Goal: Check status

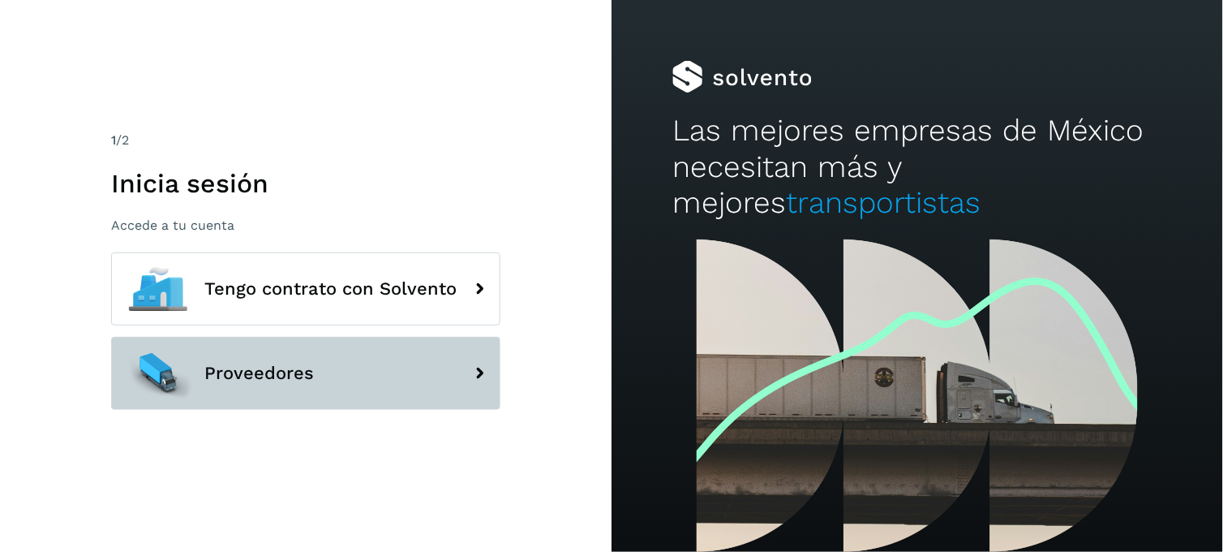
click at [389, 378] on button "Proveedores" at bounding box center [305, 373] width 389 height 73
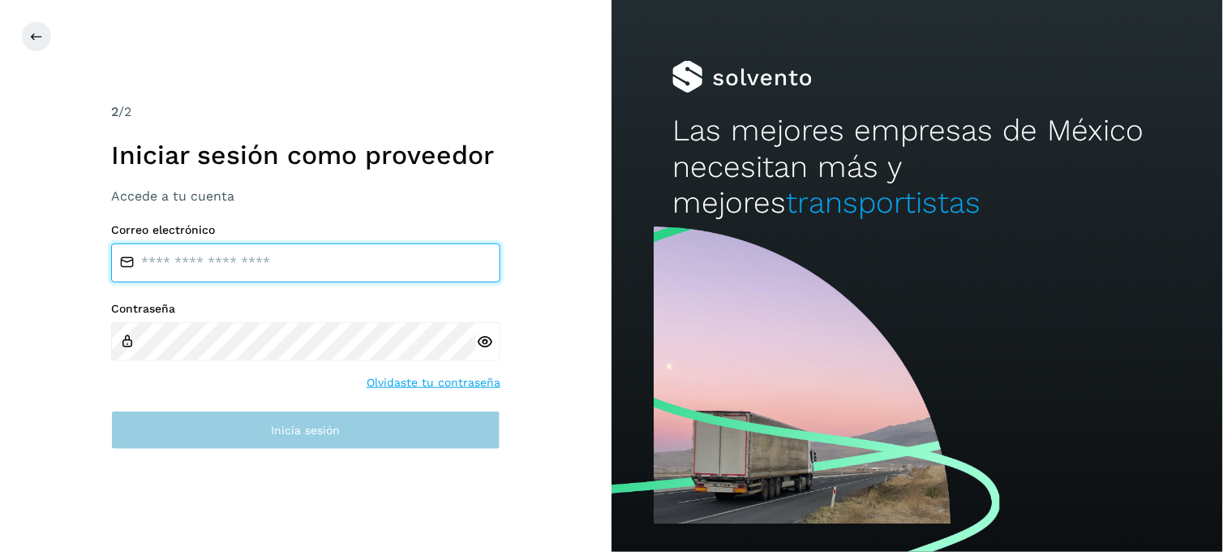
type input "**********"
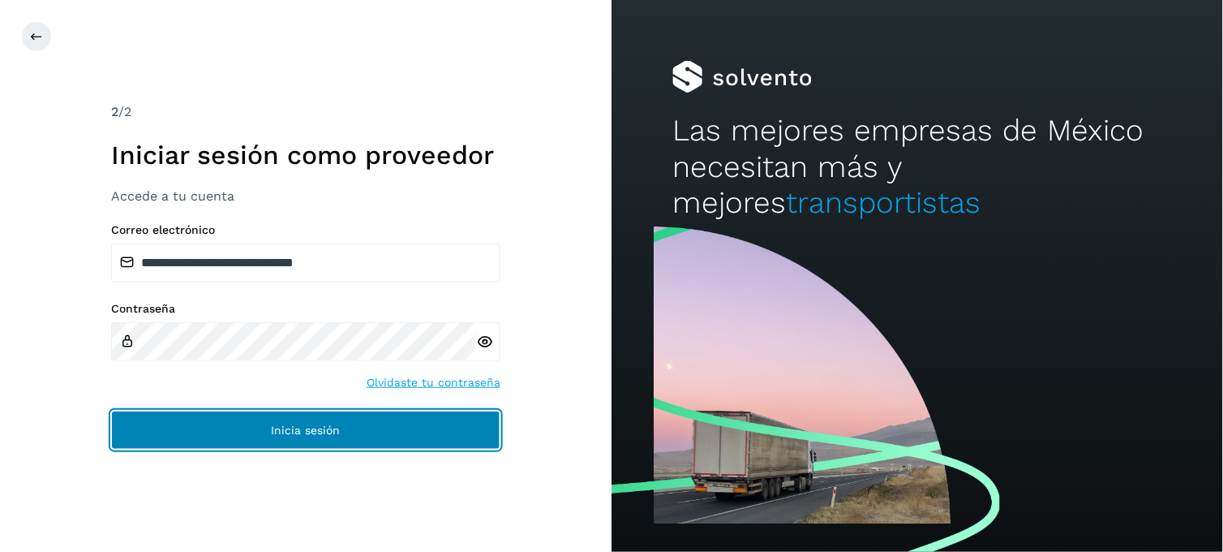
click at [418, 436] on button "Inicia sesión" at bounding box center [305, 429] width 389 height 39
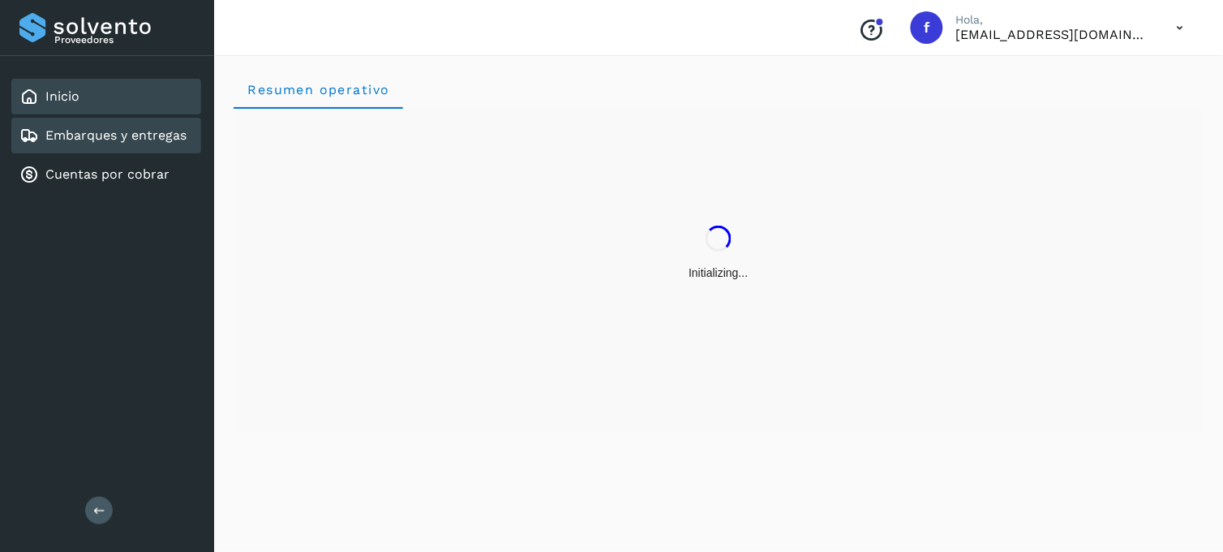
drag, startPoint x: 116, startPoint y: 102, endPoint x: 140, endPoint y: 127, distance: 33.8
click at [140, 127] on div "Inicio Embarques y entregas Cuentas por cobrar" at bounding box center [107, 135] width 214 height 159
click at [148, 118] on div "Embarques y entregas" at bounding box center [106, 136] width 190 height 36
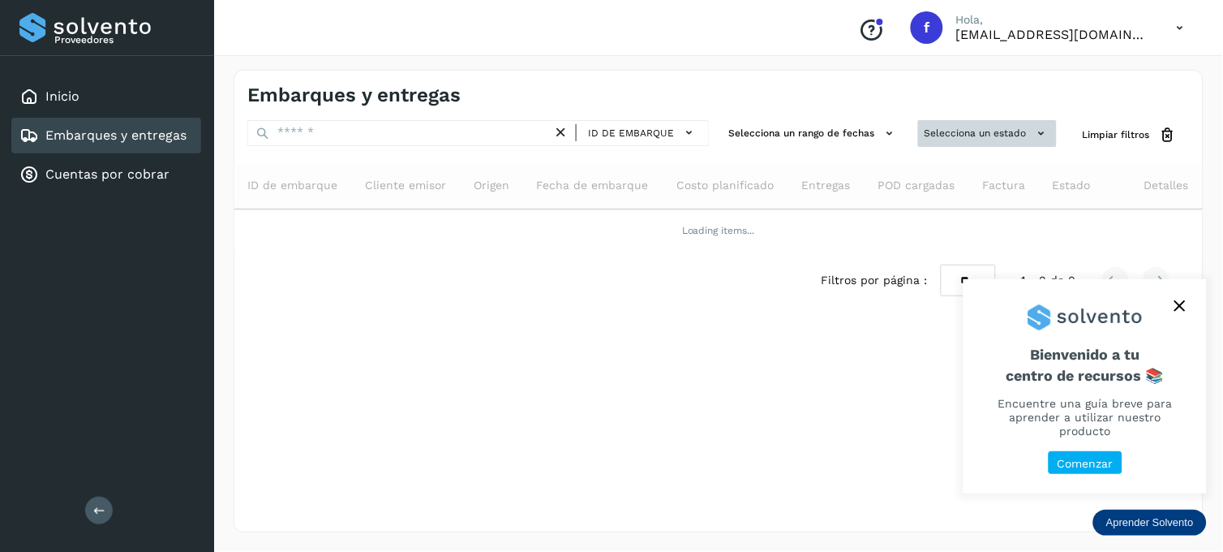
click at [992, 142] on button "Selecciona un estado" at bounding box center [987, 133] width 139 height 27
click at [992, 142] on div "Selecciona un estado" at bounding box center [987, 135] width 139 height 30
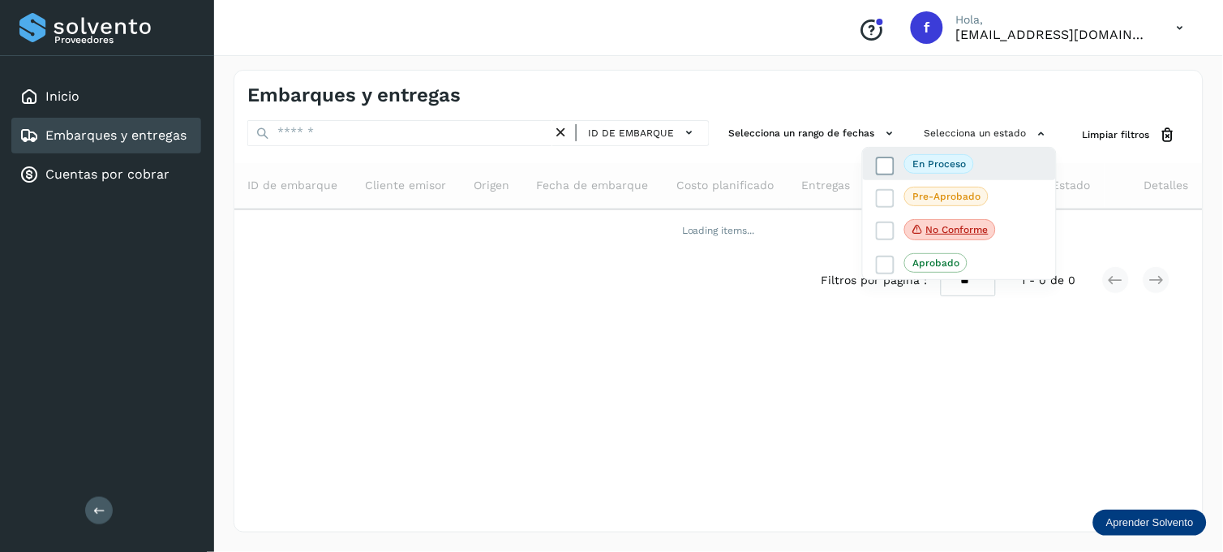
click at [885, 170] on icon at bounding box center [886, 165] width 16 height 16
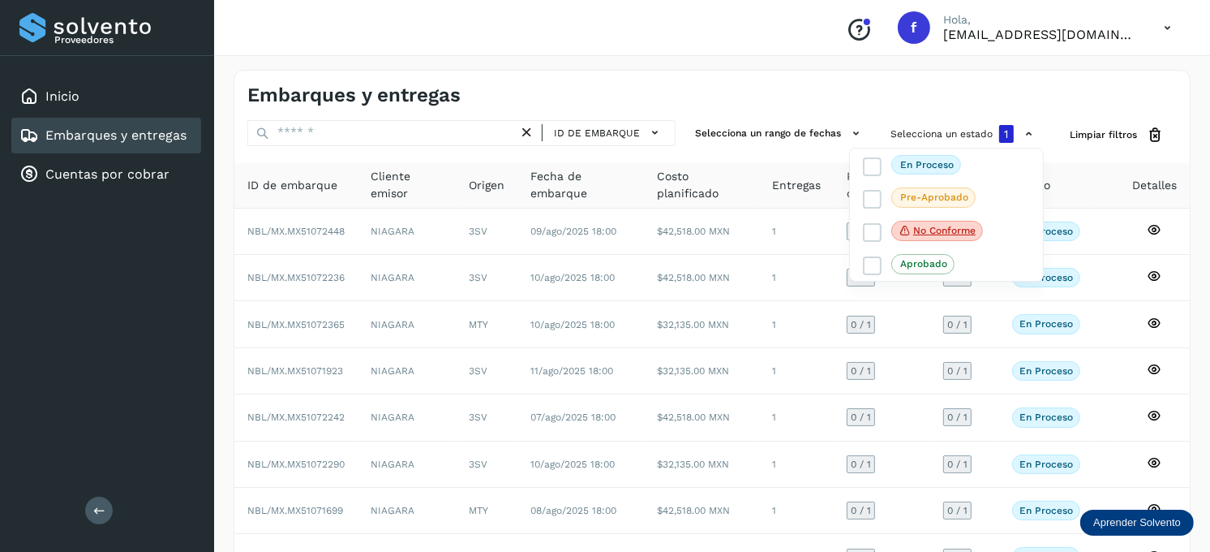
click at [772, 110] on div at bounding box center [605, 276] width 1210 height 552
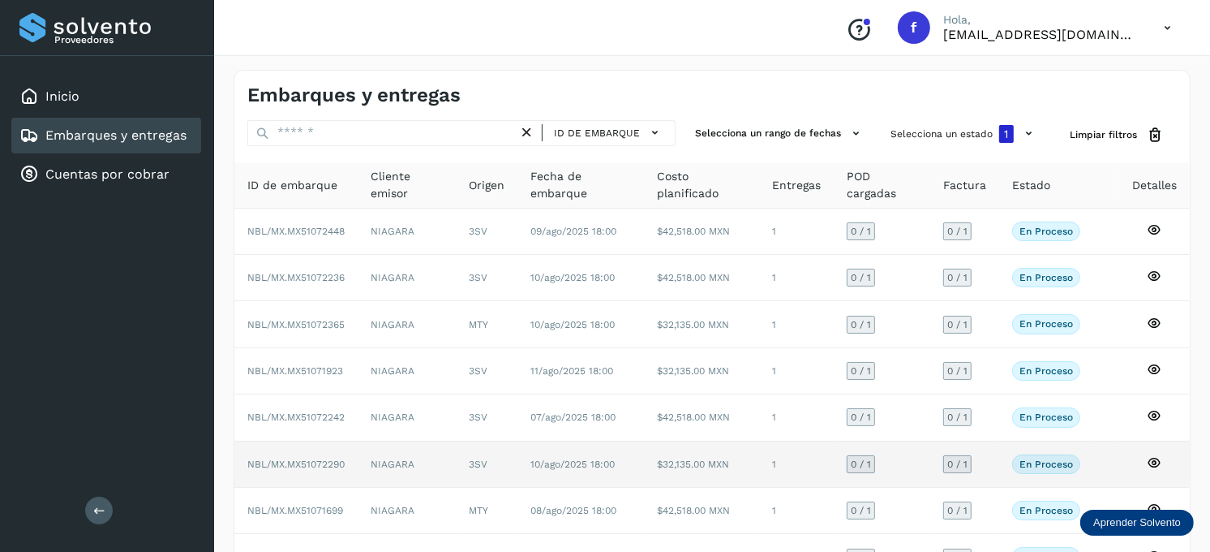
scroll to position [201, 0]
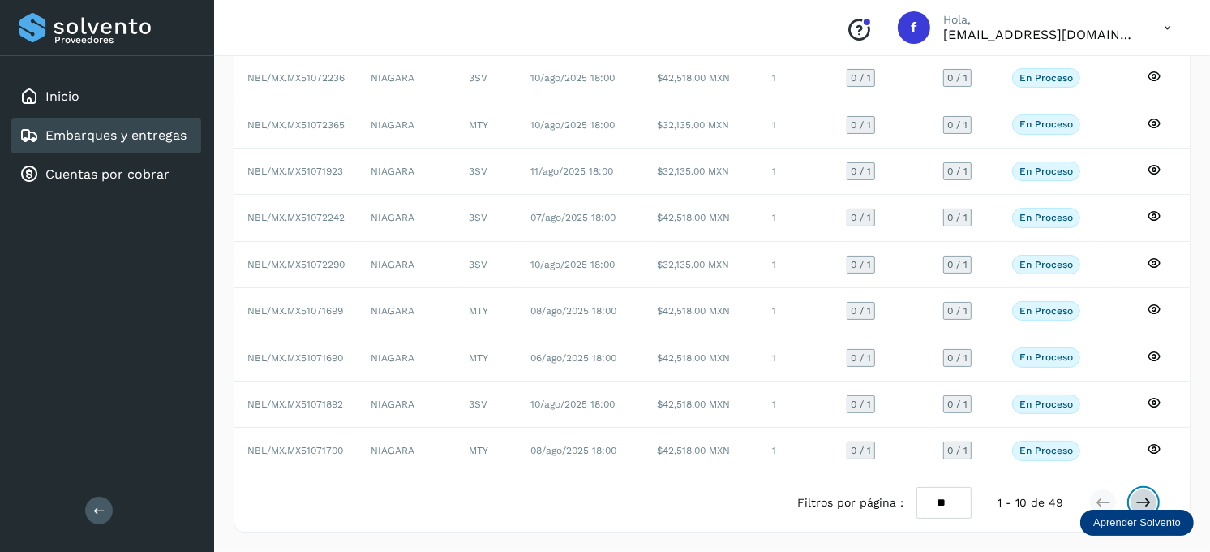
click at [1145, 495] on icon at bounding box center [1144, 502] width 16 height 16
click at [1142, 494] on icon at bounding box center [1144, 502] width 16 height 16
